Goal: Transaction & Acquisition: Purchase product/service

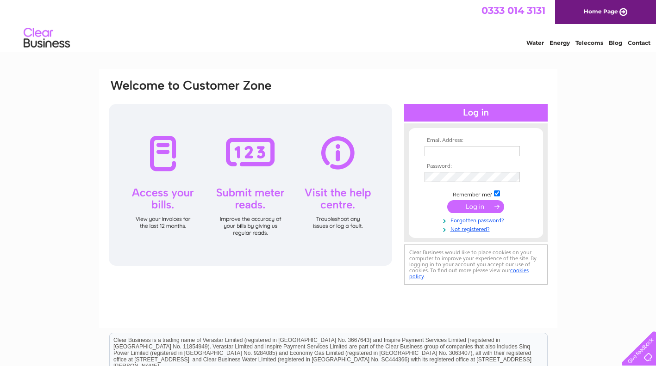
type input "l.kilminster@sky.com"
click at [478, 211] on input "submit" at bounding box center [475, 206] width 57 height 13
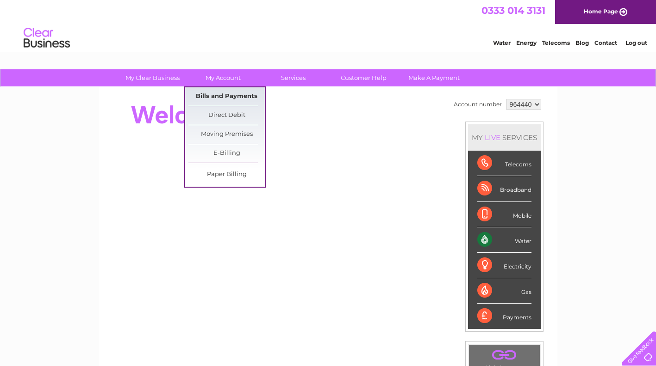
click at [226, 97] on link "Bills and Payments" at bounding box center [226, 96] width 76 height 19
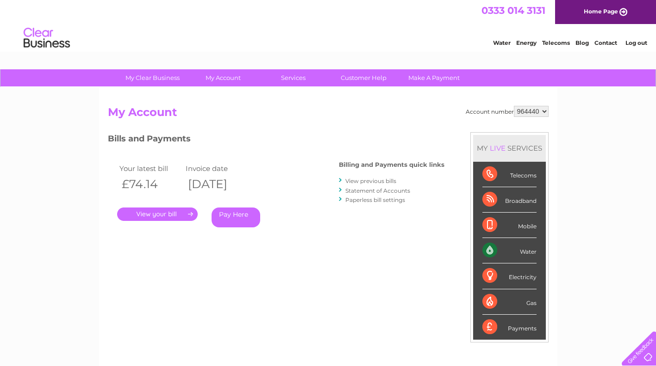
click at [178, 219] on link "." at bounding box center [157, 214] width 81 height 13
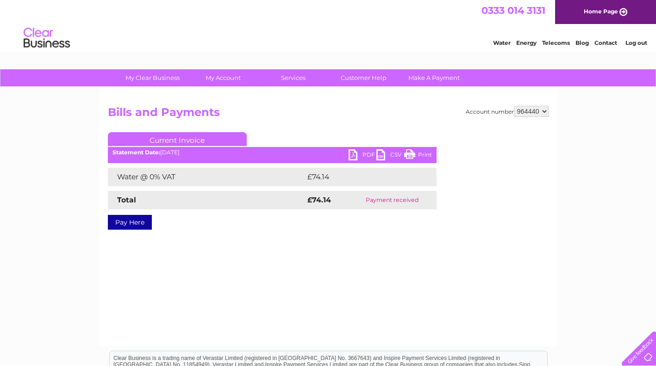
click at [141, 225] on link "Pay Here" at bounding box center [130, 222] width 44 height 15
click at [357, 155] on link "PDF" at bounding box center [362, 155] width 28 height 13
